Goal: Check status: Check status

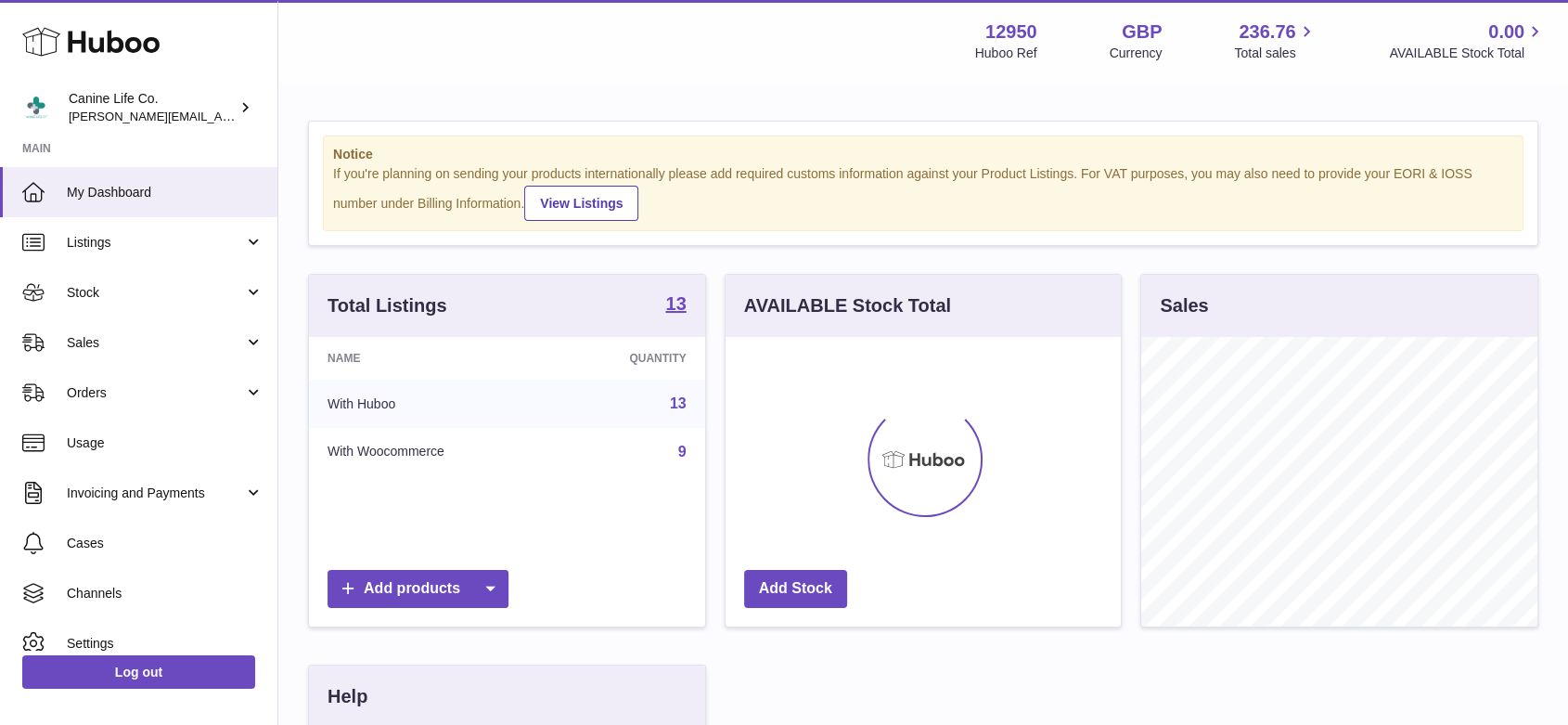
scroll to position [289, 395]
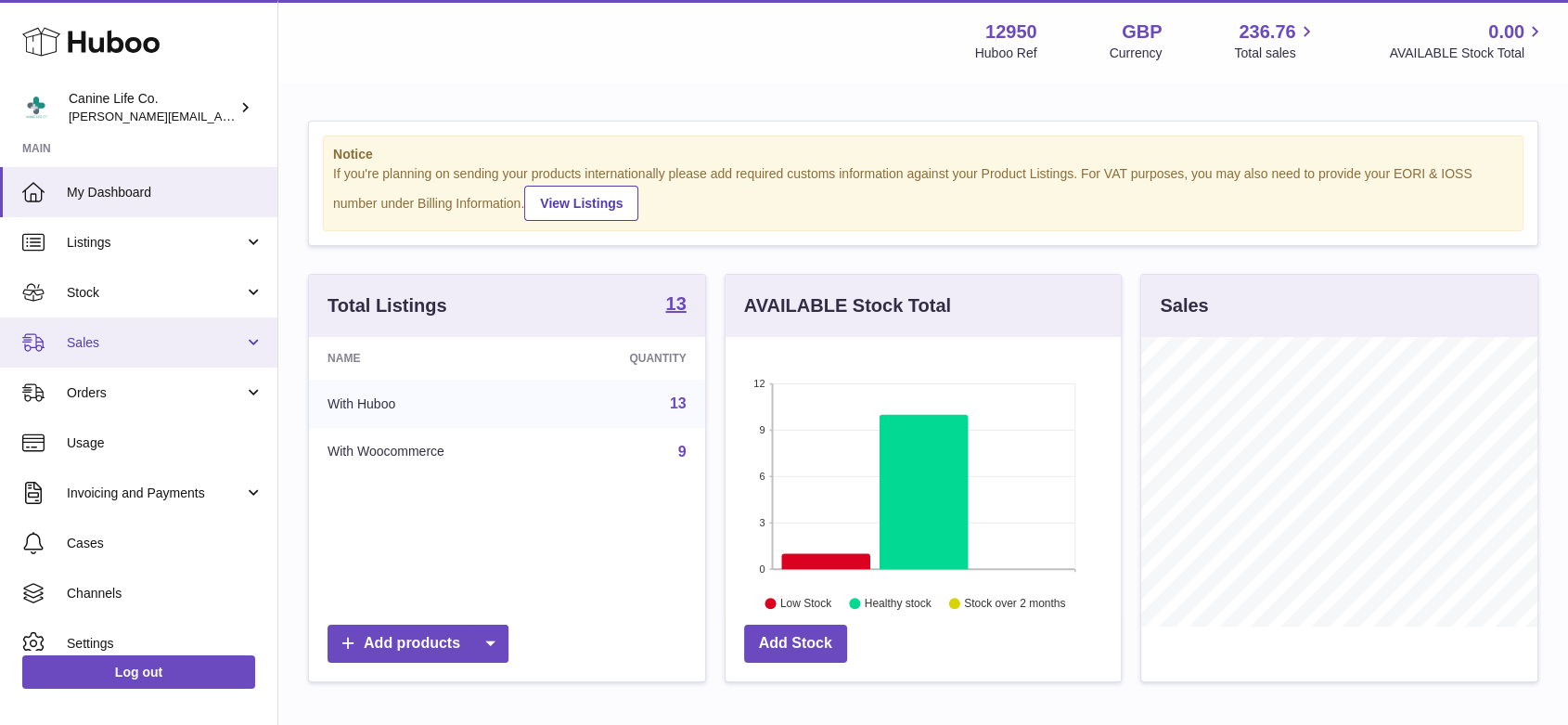
click at [139, 347] on span "Sales" at bounding box center [154, 343] width 177 height 18
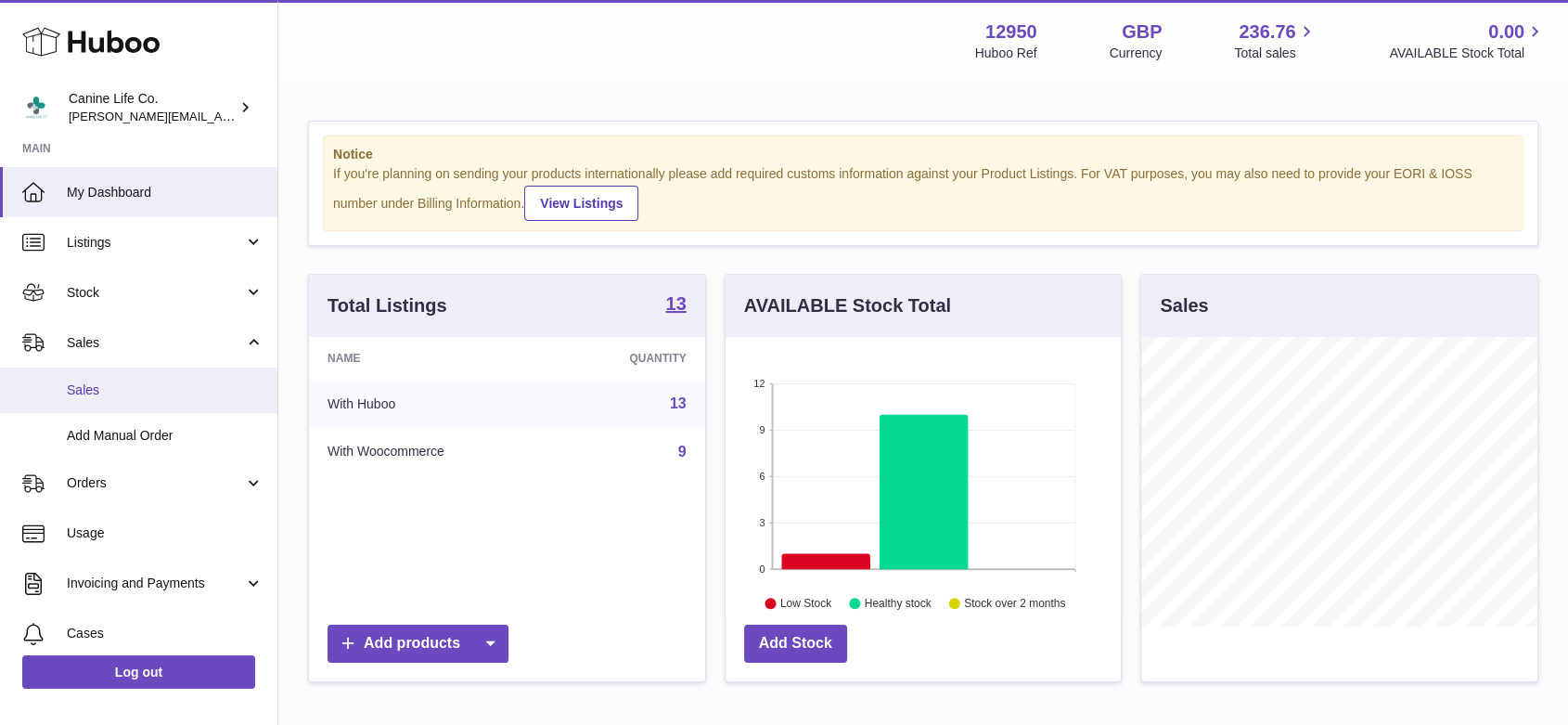
click at [140, 394] on span "Sales" at bounding box center [165, 390] width 197 height 18
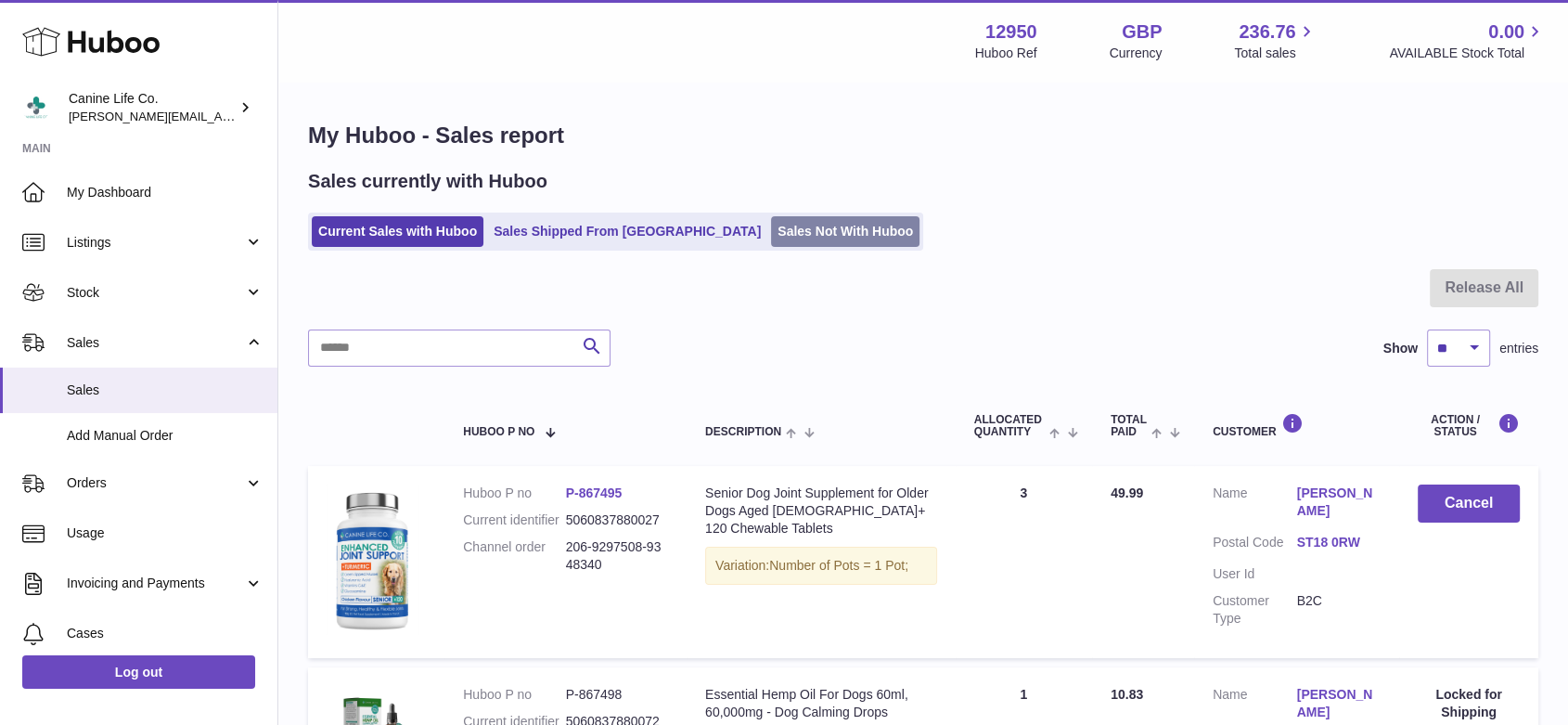
click at [771, 240] on link "Sales Not With Huboo" at bounding box center [845, 231] width 149 height 31
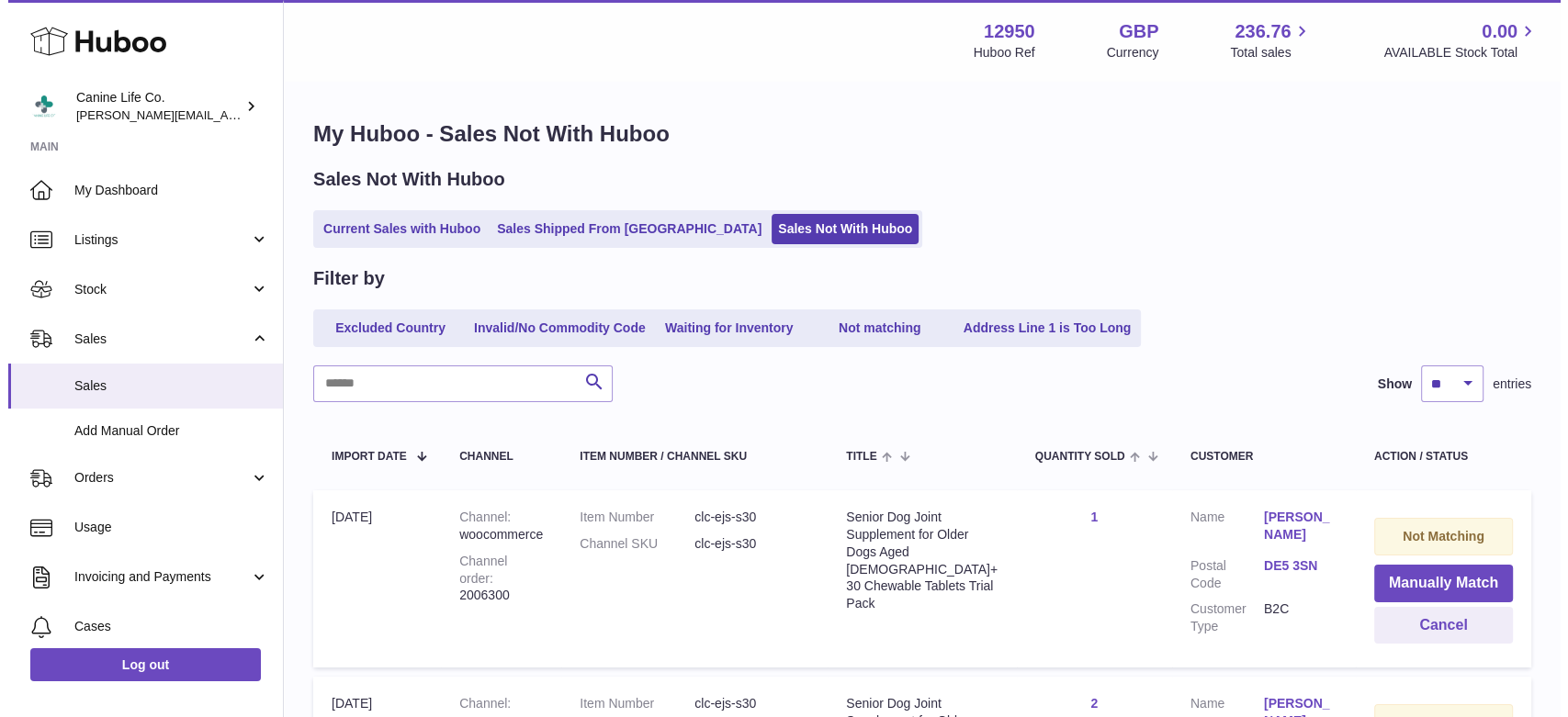
scroll to position [238, 0]
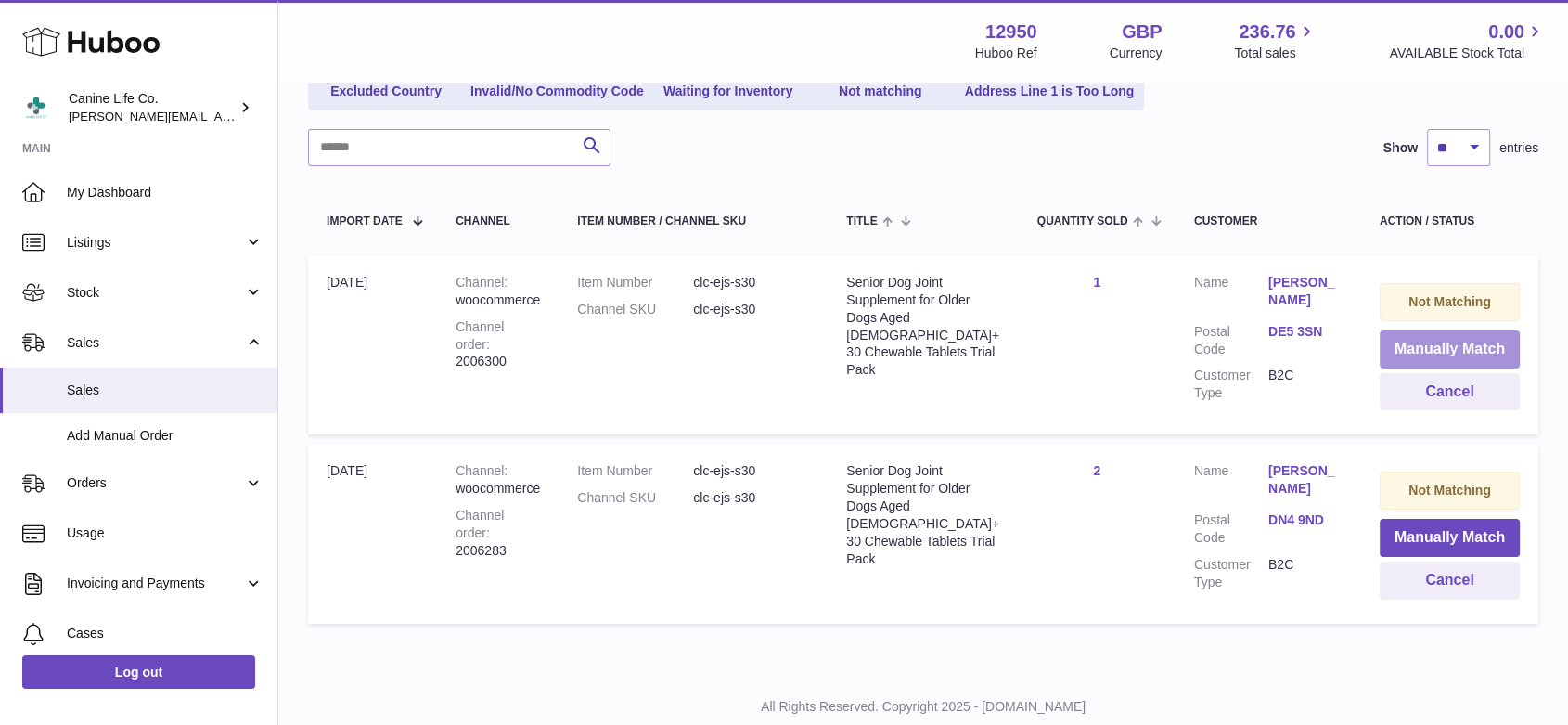
click at [1455, 353] on button "Manually Match" at bounding box center [1450, 349] width 140 height 38
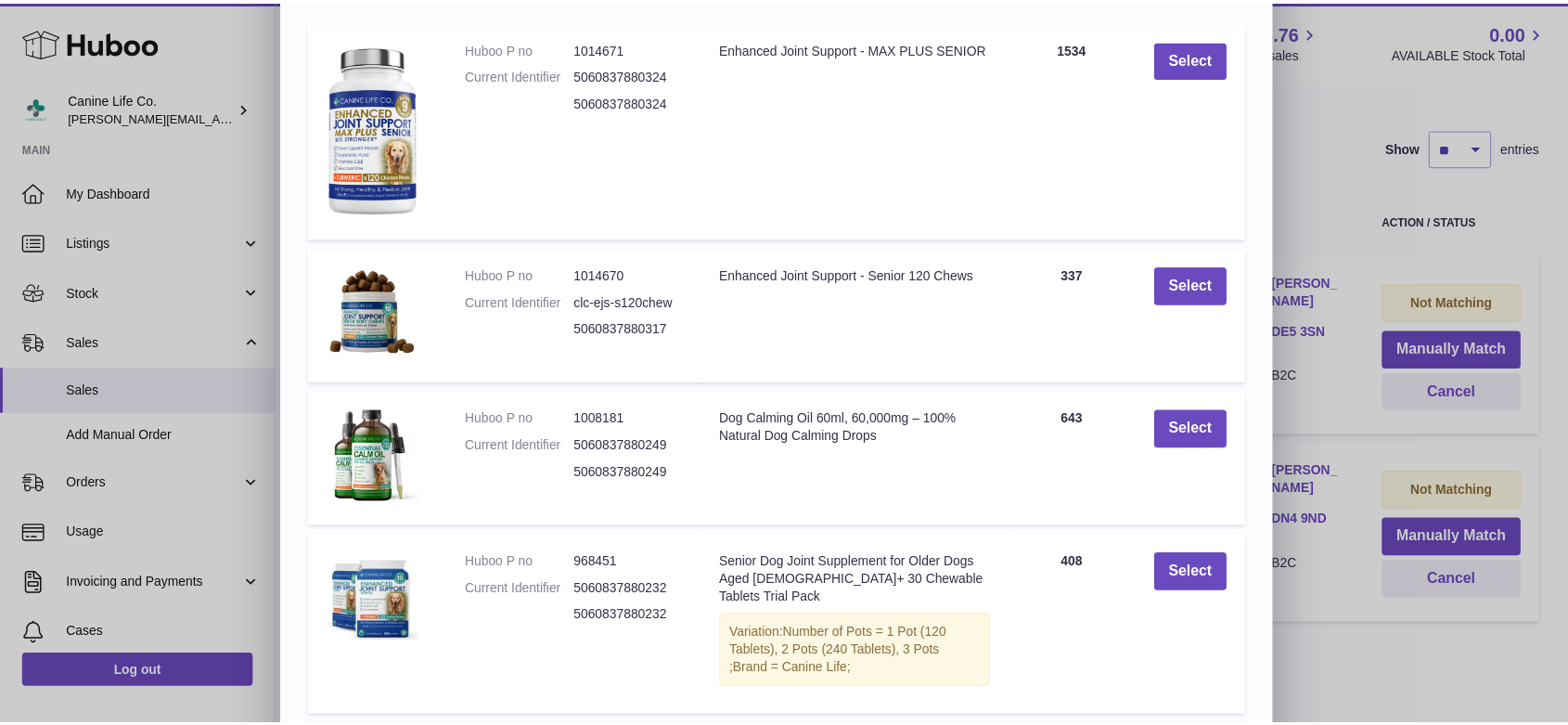
scroll to position [327, 0]
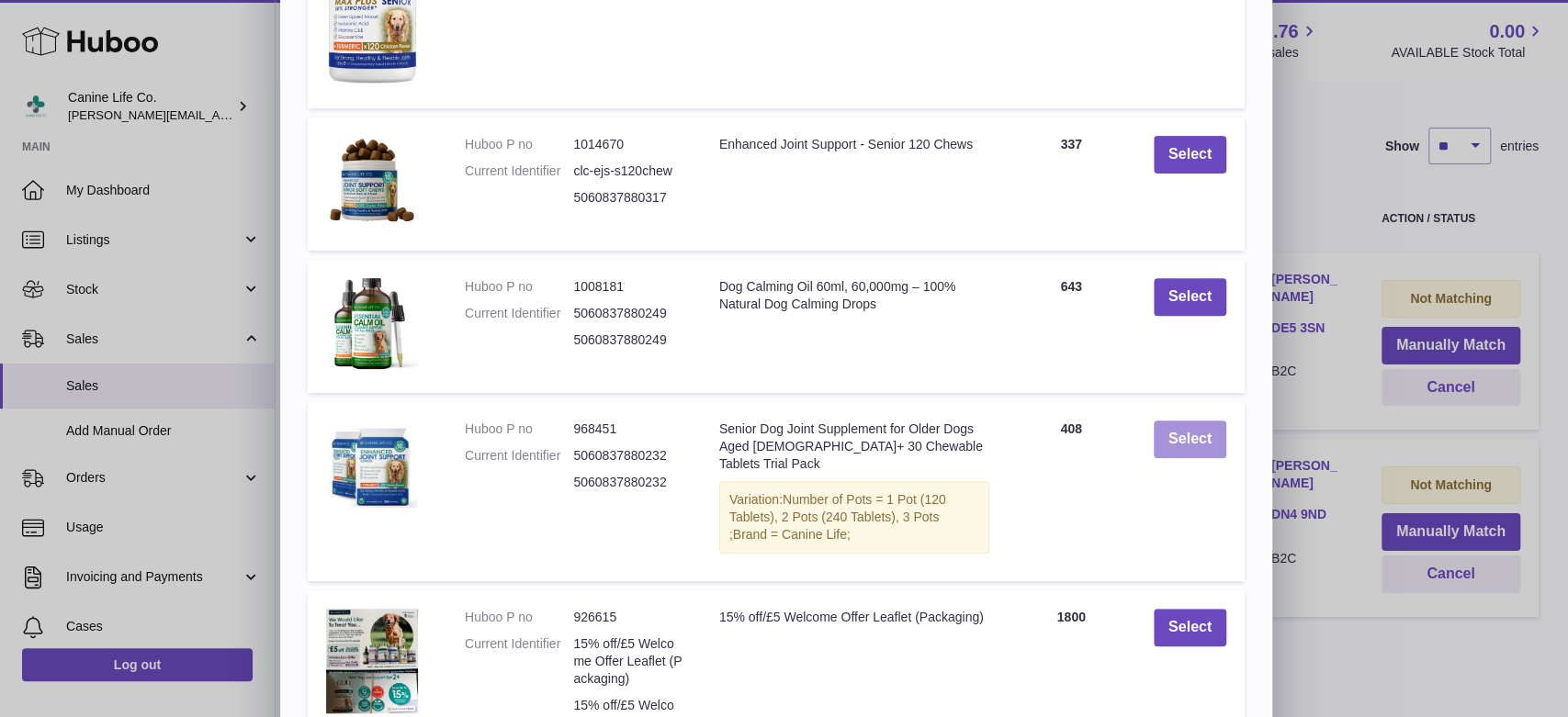
click at [1188, 449] on button "Select" at bounding box center [1190, 439] width 72 height 38
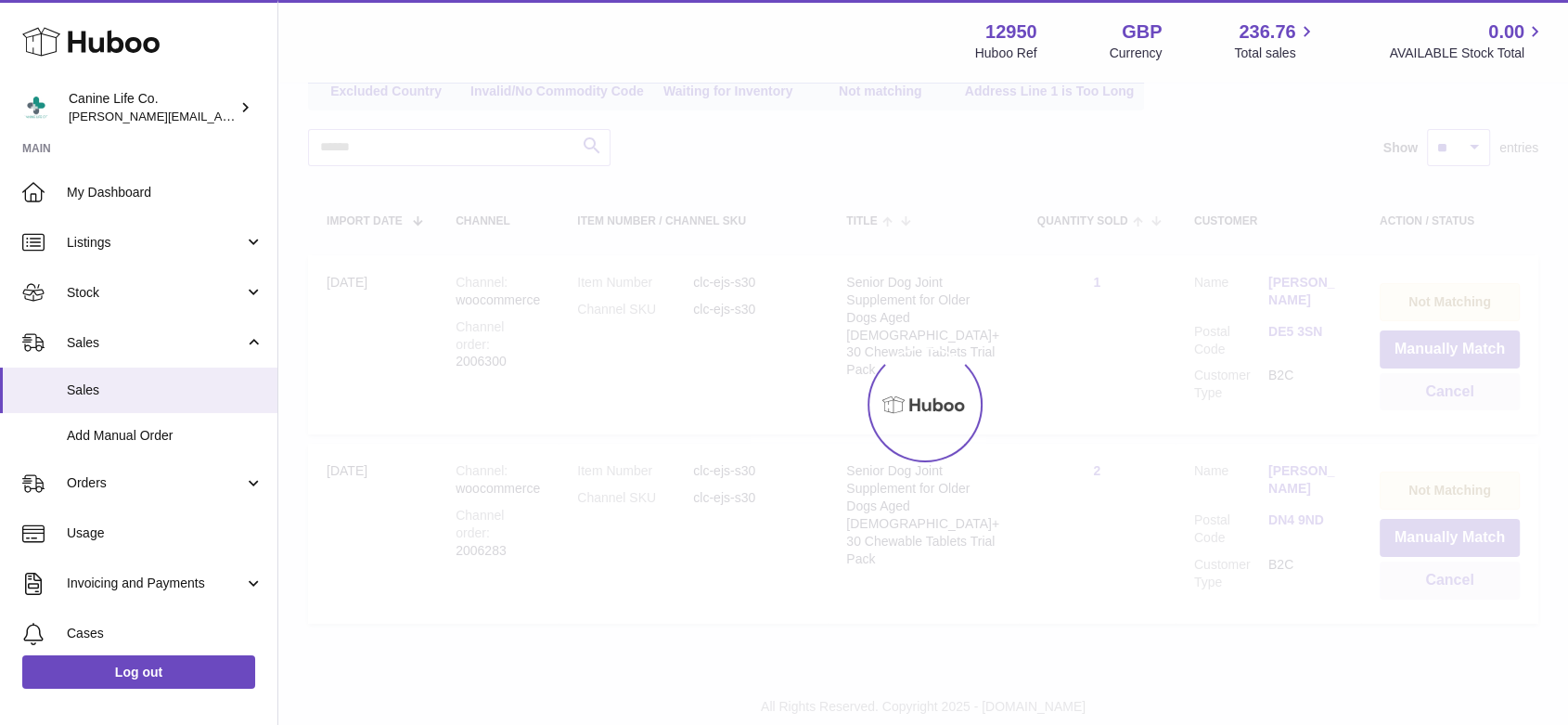
scroll to position [104, 0]
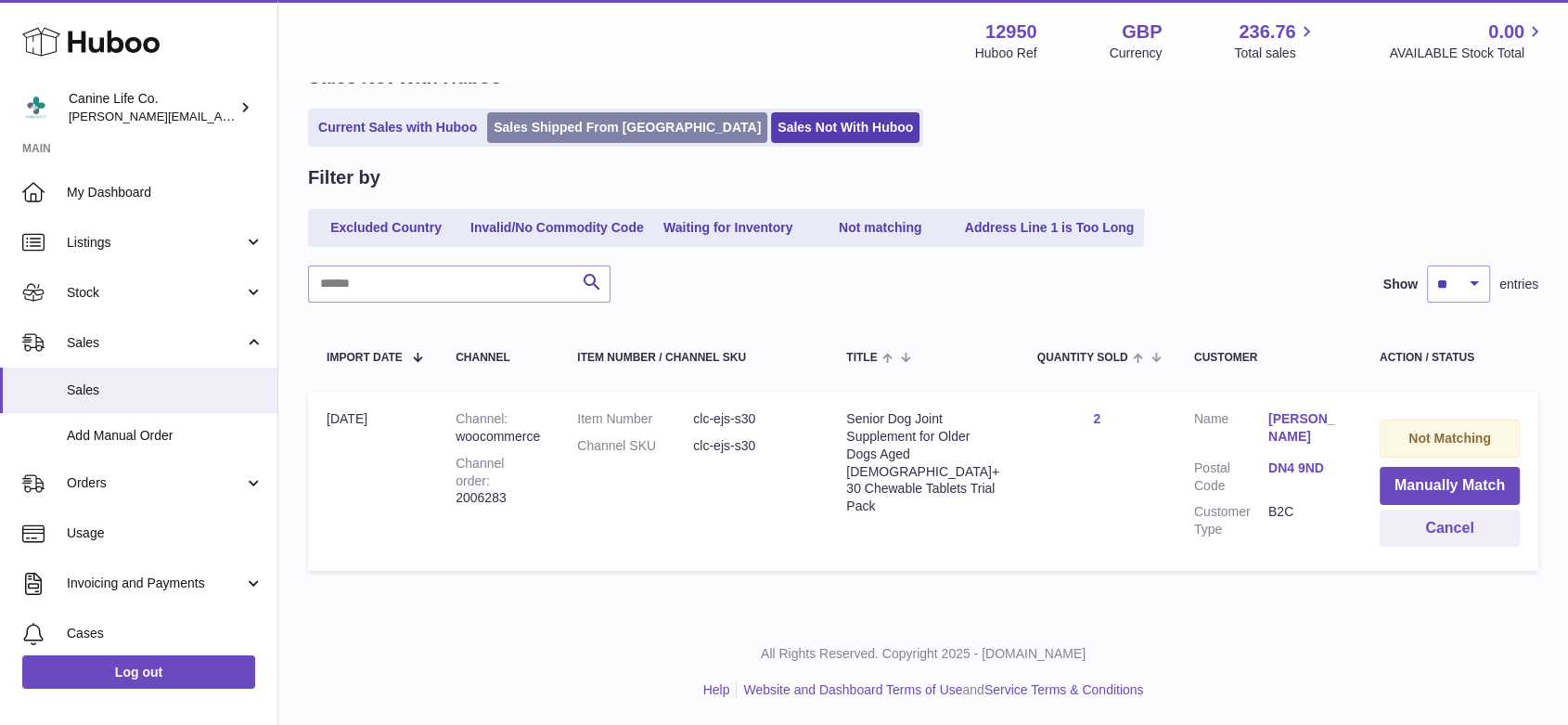
click at [514, 133] on link "Sales Shipped From [GEOGRAPHIC_DATA]" at bounding box center [626, 127] width 280 height 31
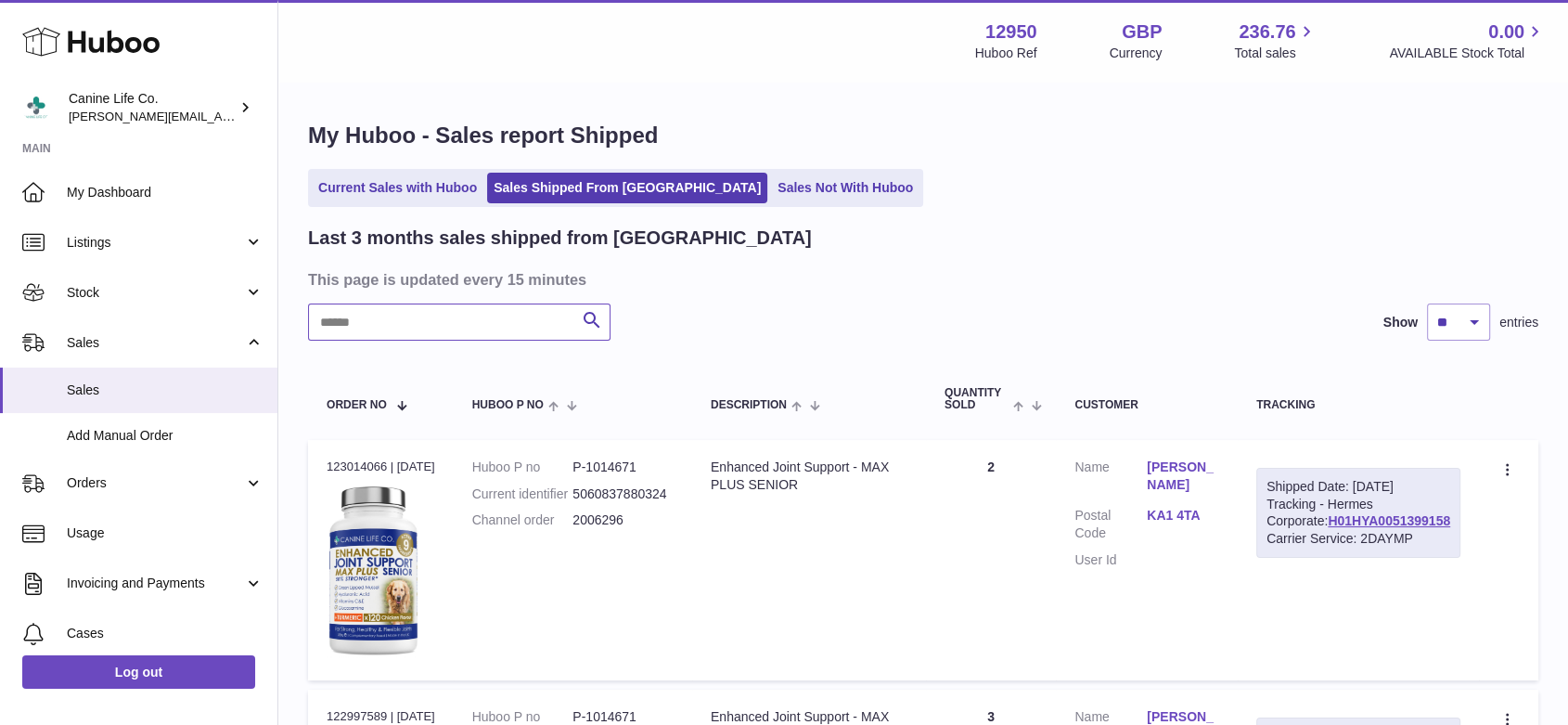
click at [344, 318] on input "text" at bounding box center [459, 322] width 302 height 37
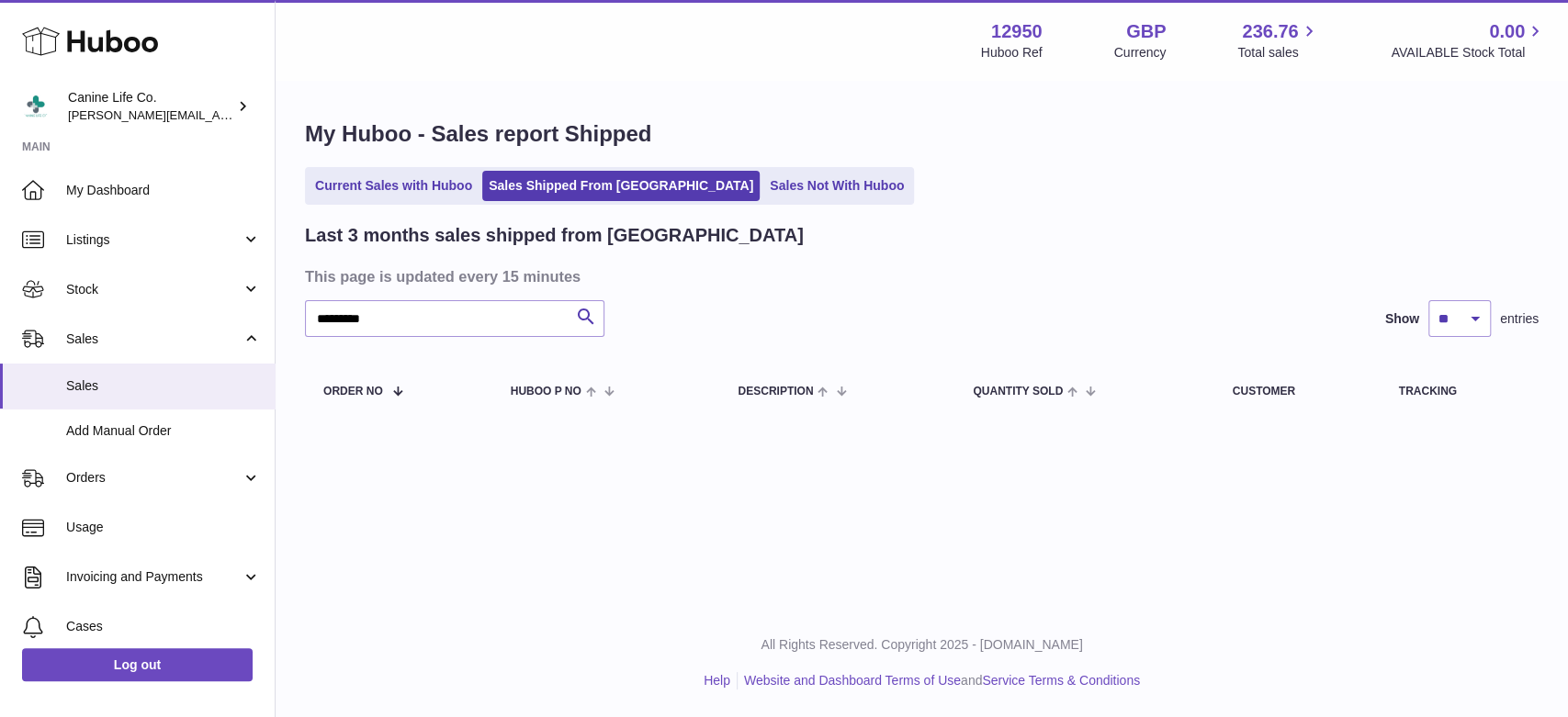
click at [469, 338] on div "Last 3 months sales shipped from Huboo This page is updated every 15 minutes **…" at bounding box center [921, 324] width 1233 height 202
click at [384, 324] on input "*********" at bounding box center [454, 319] width 299 height 37
type input "*"
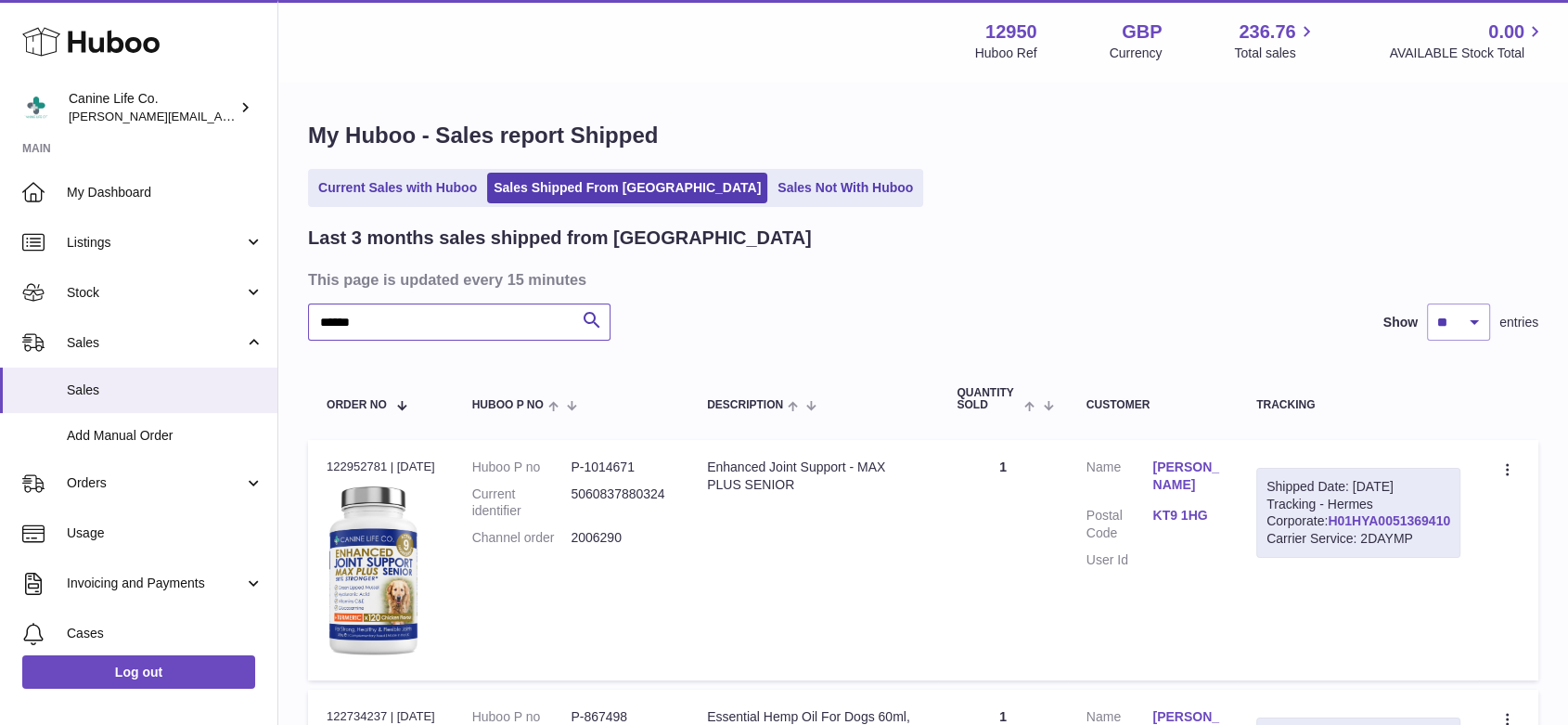
type input "******"
click at [1391, 528] on link "H01HYA0051369410" at bounding box center [1389, 521] width 123 height 15
click at [771, 182] on link "Sales Not With Huboo" at bounding box center [845, 187] width 149 height 31
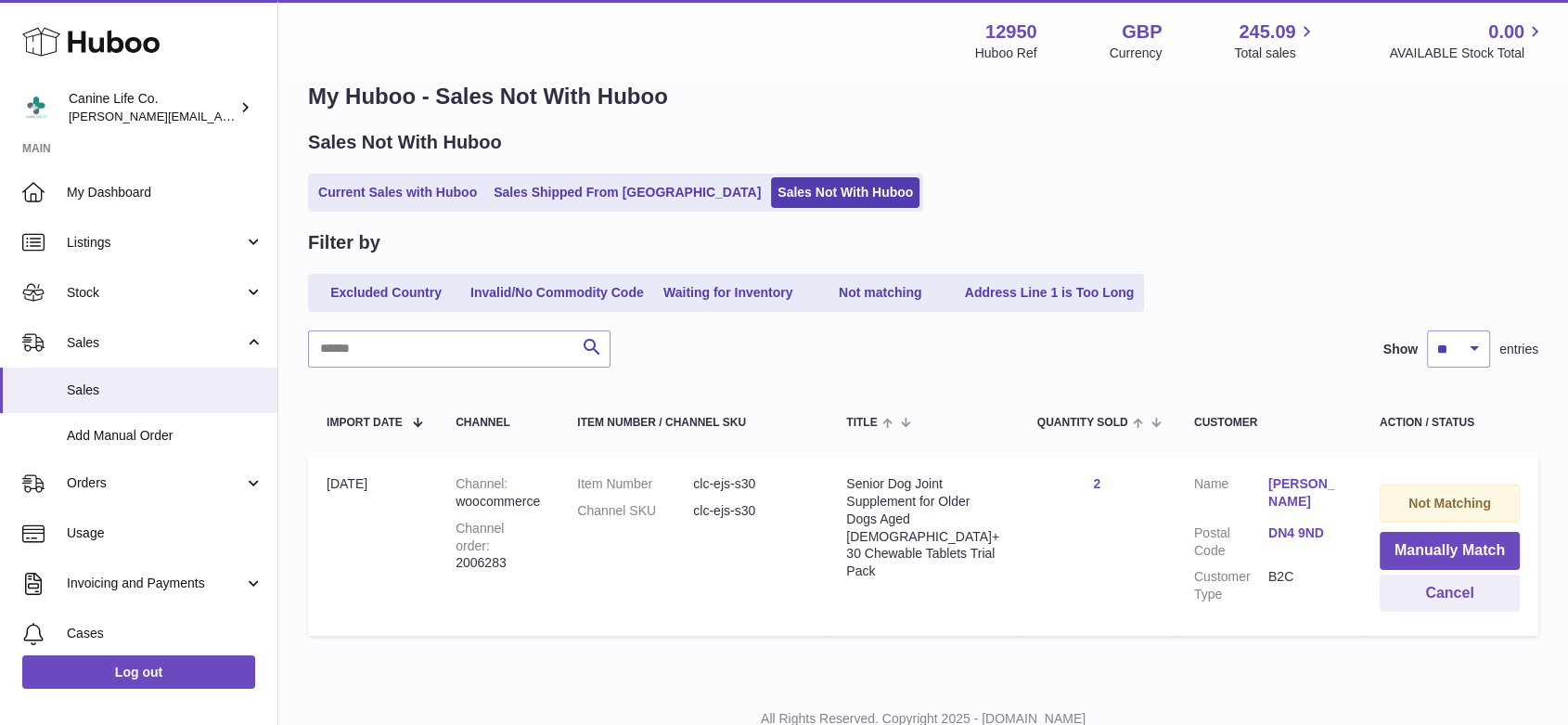
scroll to position [104, 0]
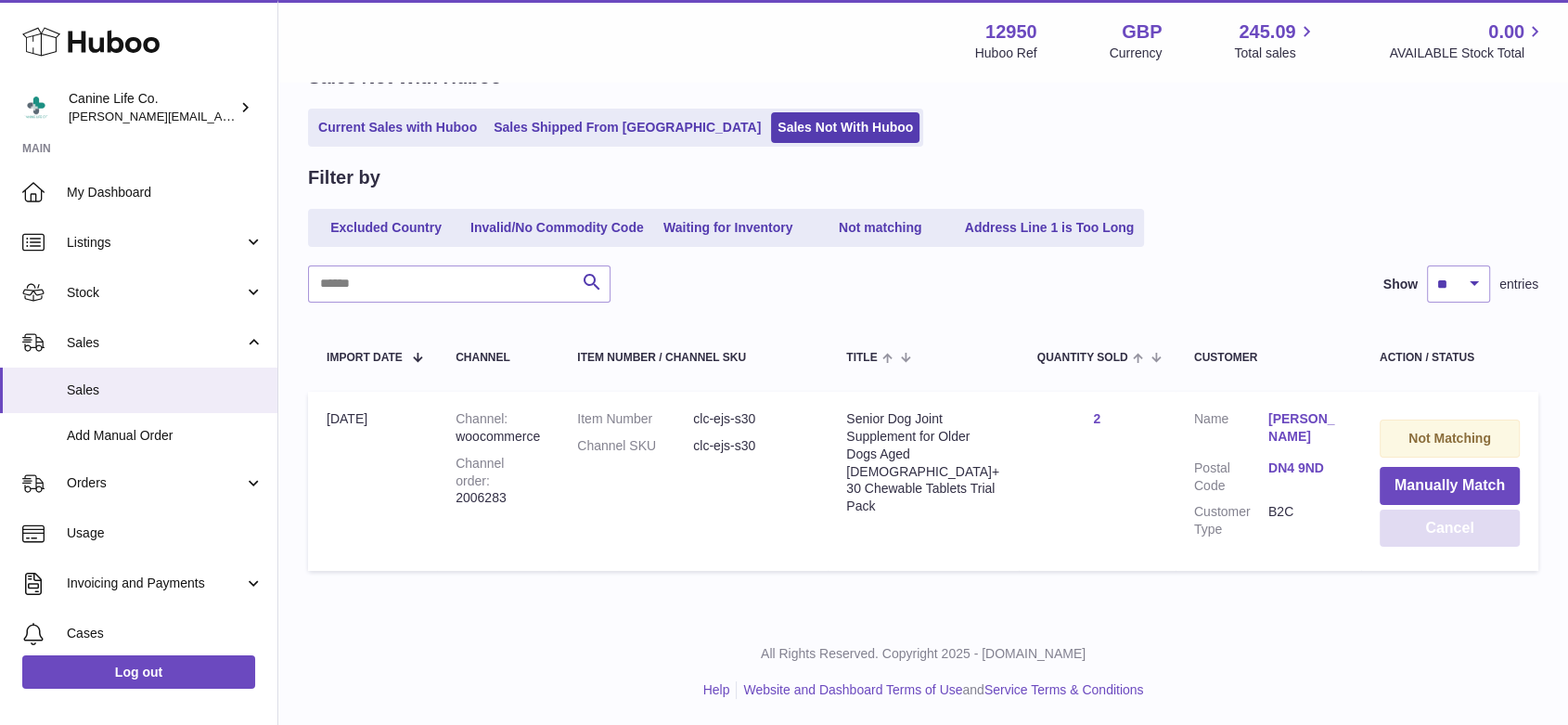
click at [1444, 525] on button "Cancel" at bounding box center [1450, 528] width 140 height 38
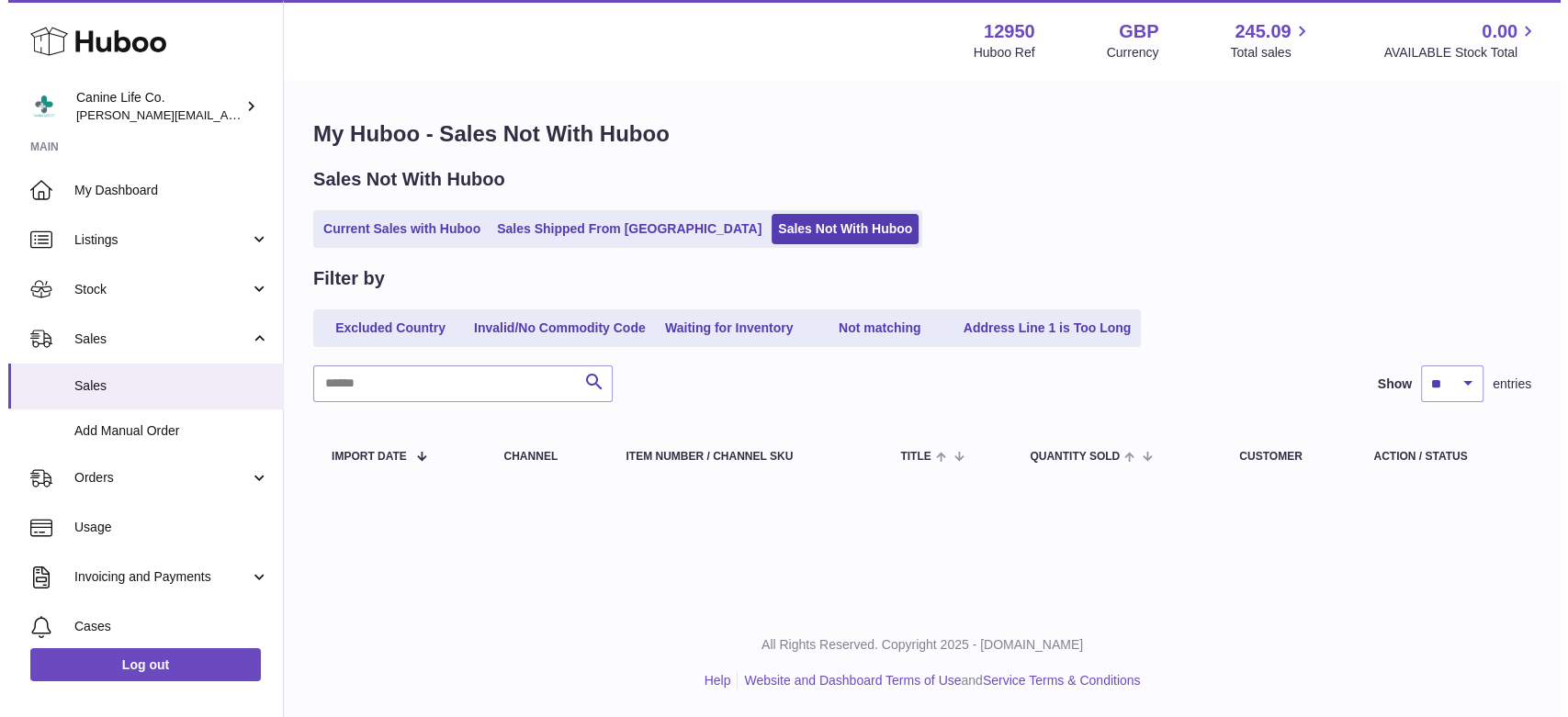
scroll to position [0, 0]
